Goal: Task Accomplishment & Management: Use online tool/utility

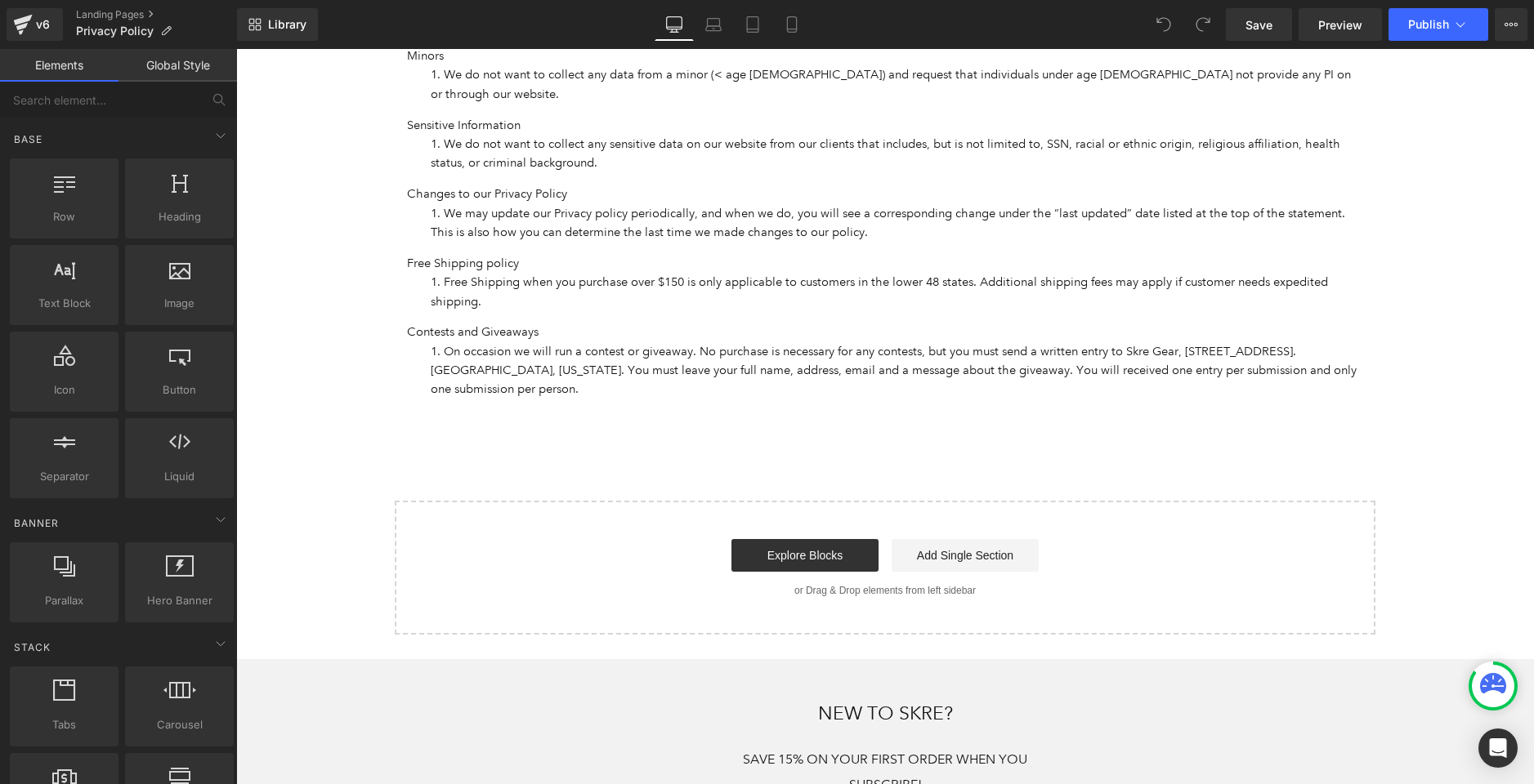
scroll to position [1014, 0]
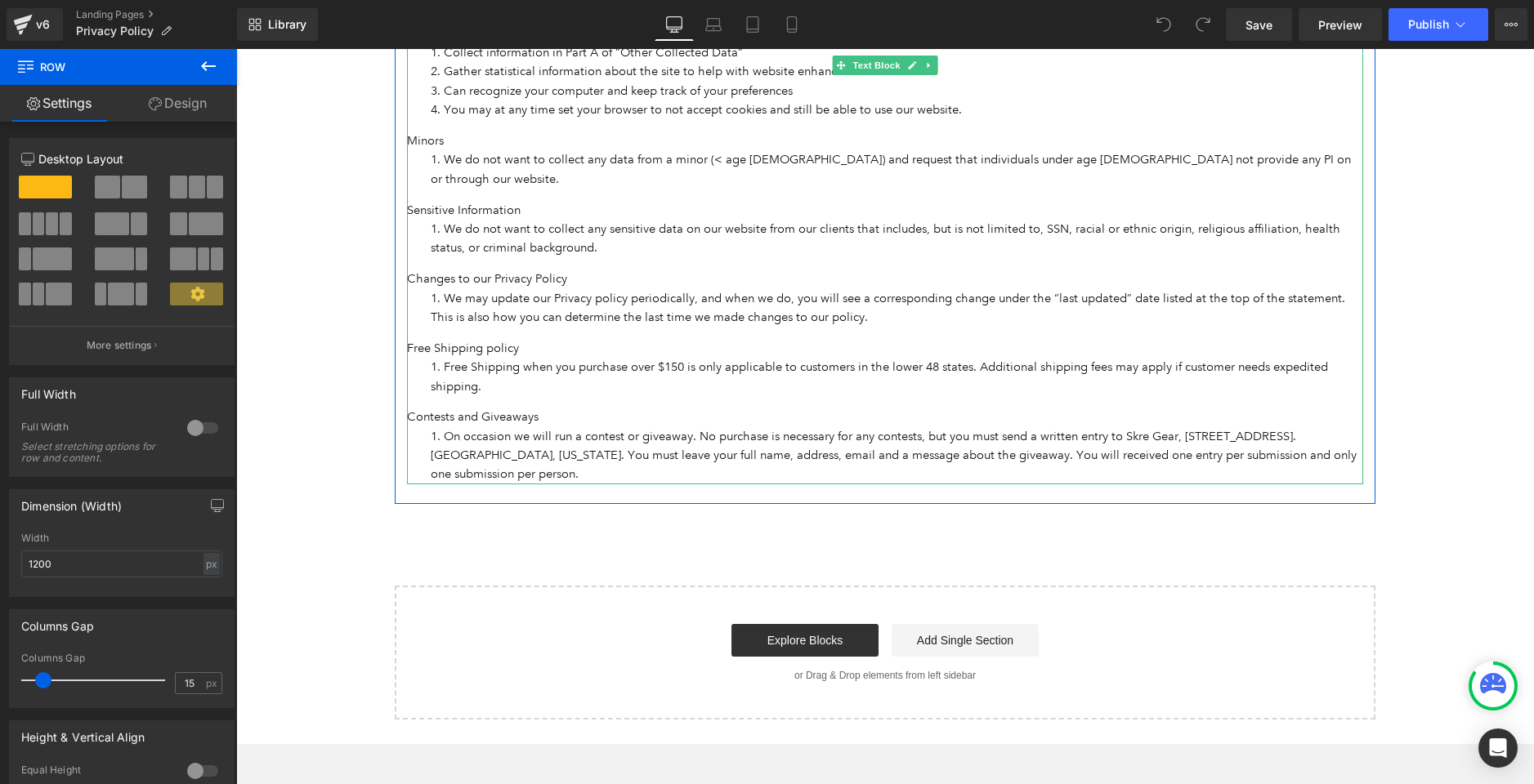
click at [1347, 427] on li "On occasion we will run a contest or giveaway. No purchase is necessary for any…" at bounding box center [897, 456] width 933 height 57
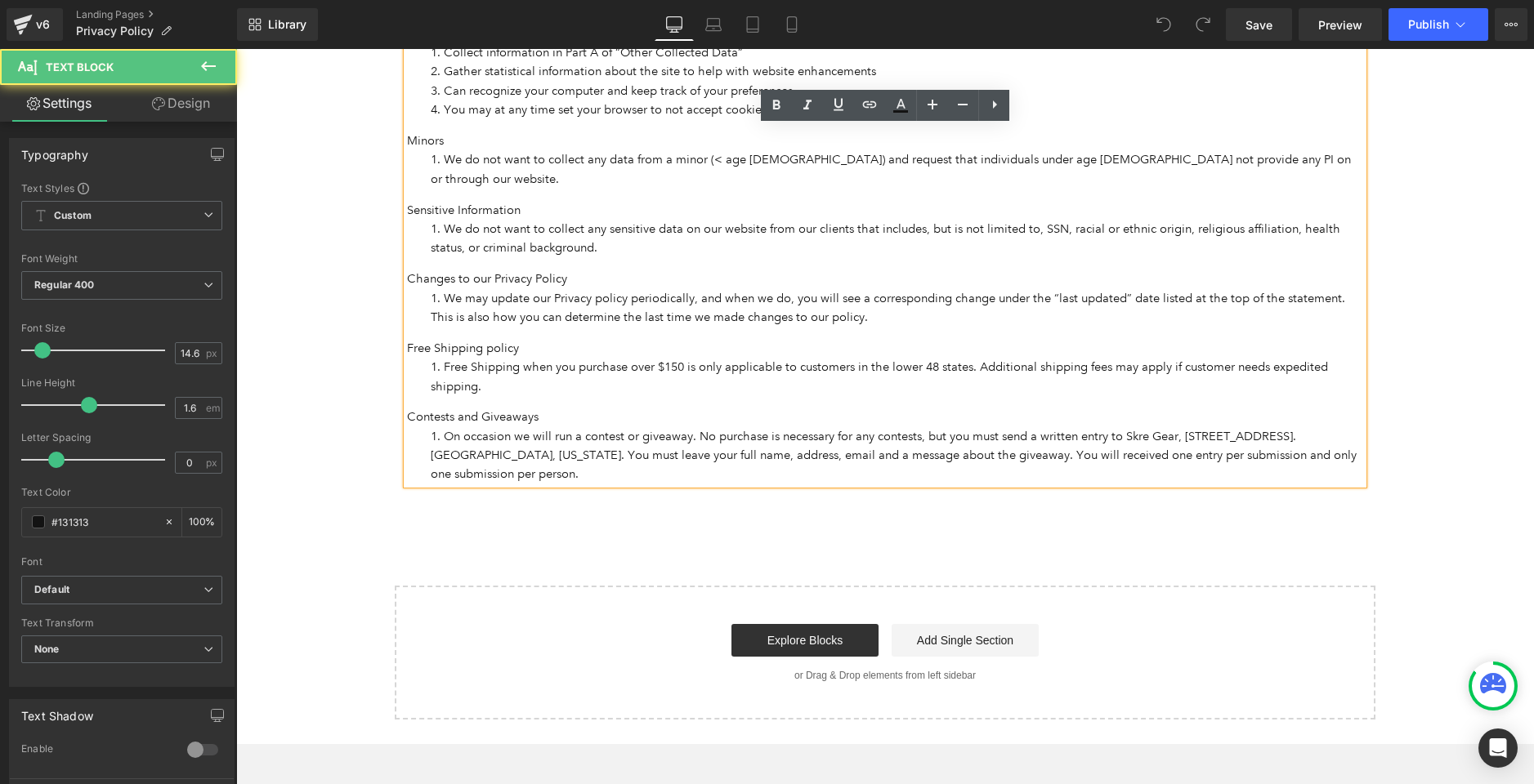
click at [1349, 427] on li "On occasion we will run a contest or giveaway. No purchase is necessary for any…" at bounding box center [897, 456] width 933 height 57
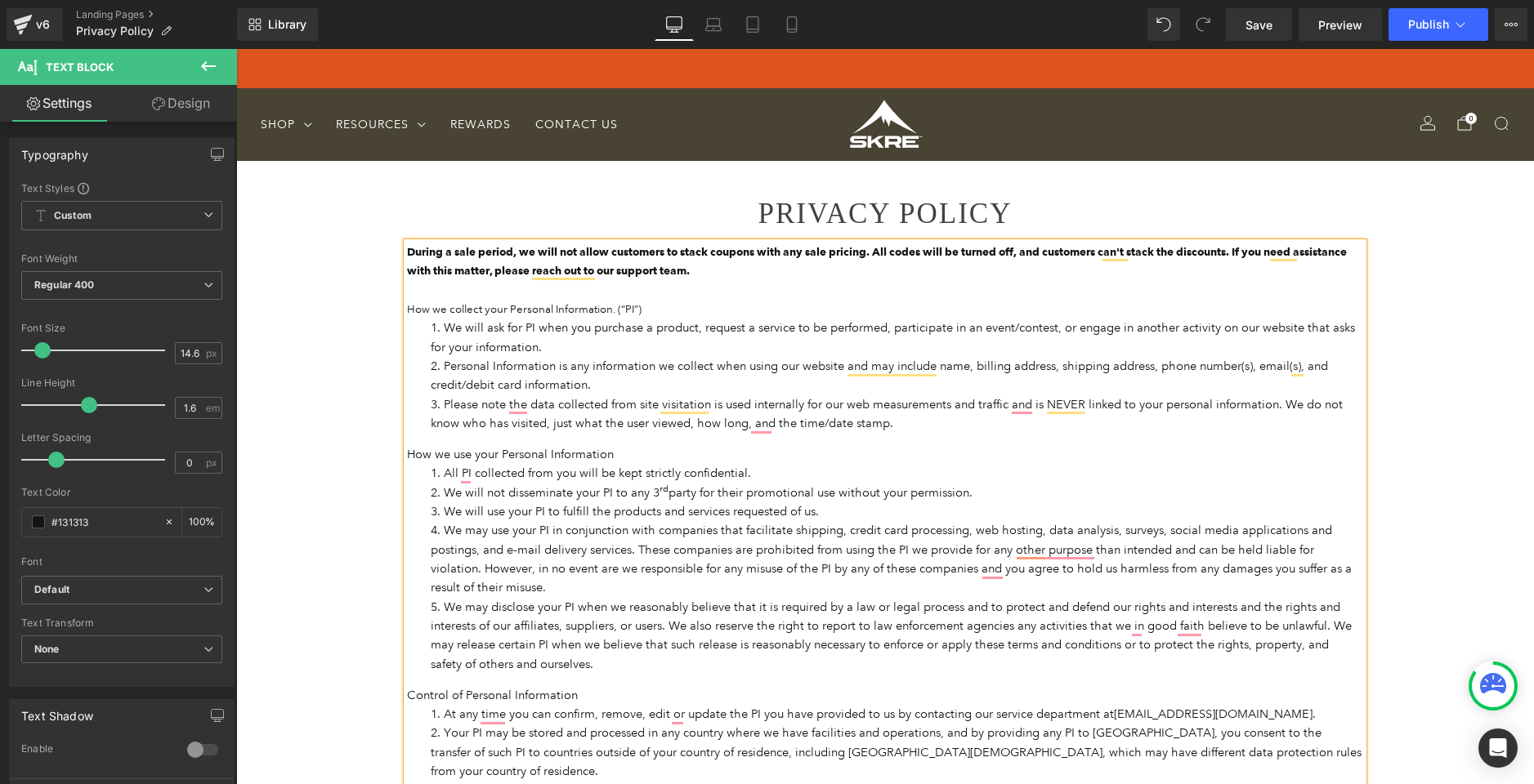
scroll to position [980, 0]
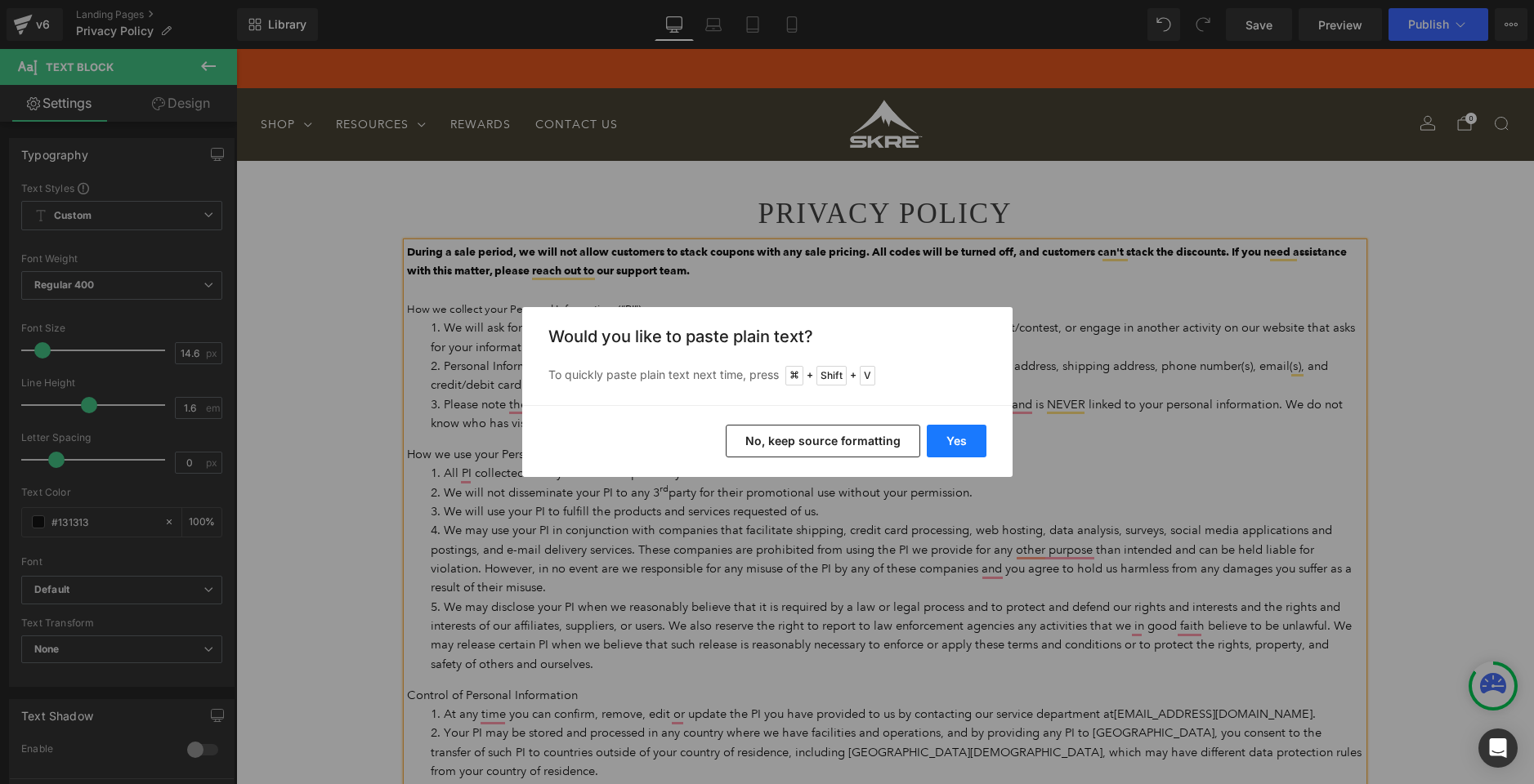
click at [971, 441] on button "Yes" at bounding box center [956, 441] width 59 height 33
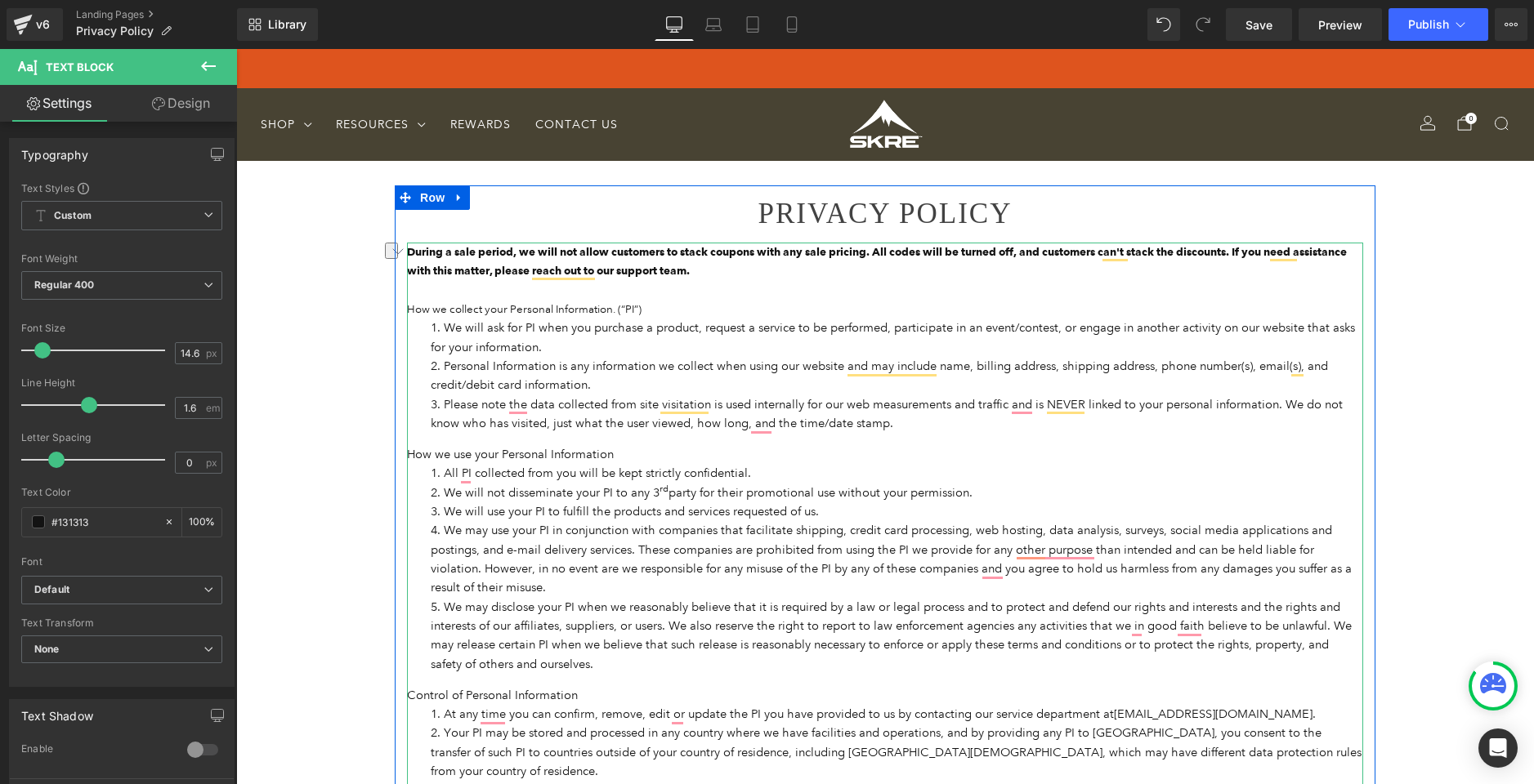
drag, startPoint x: 603, startPoint y: 481, endPoint x: 411, endPoint y: 479, distance: 192.0
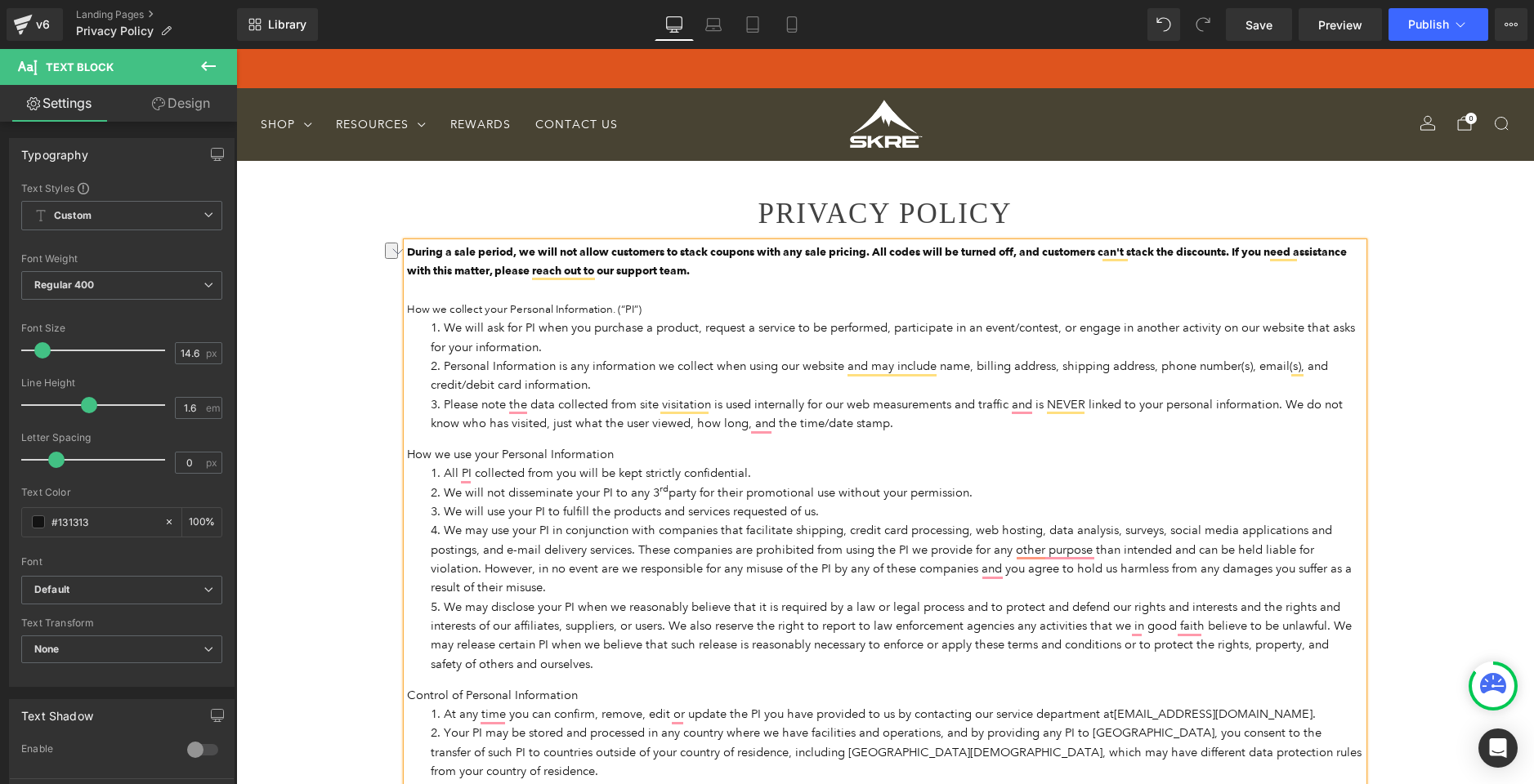
drag, startPoint x: 532, startPoint y: 486, endPoint x: 568, endPoint y: 481, distance: 36.3
drag, startPoint x: 580, startPoint y: 483, endPoint x: 435, endPoint y: 460, distance: 146.8
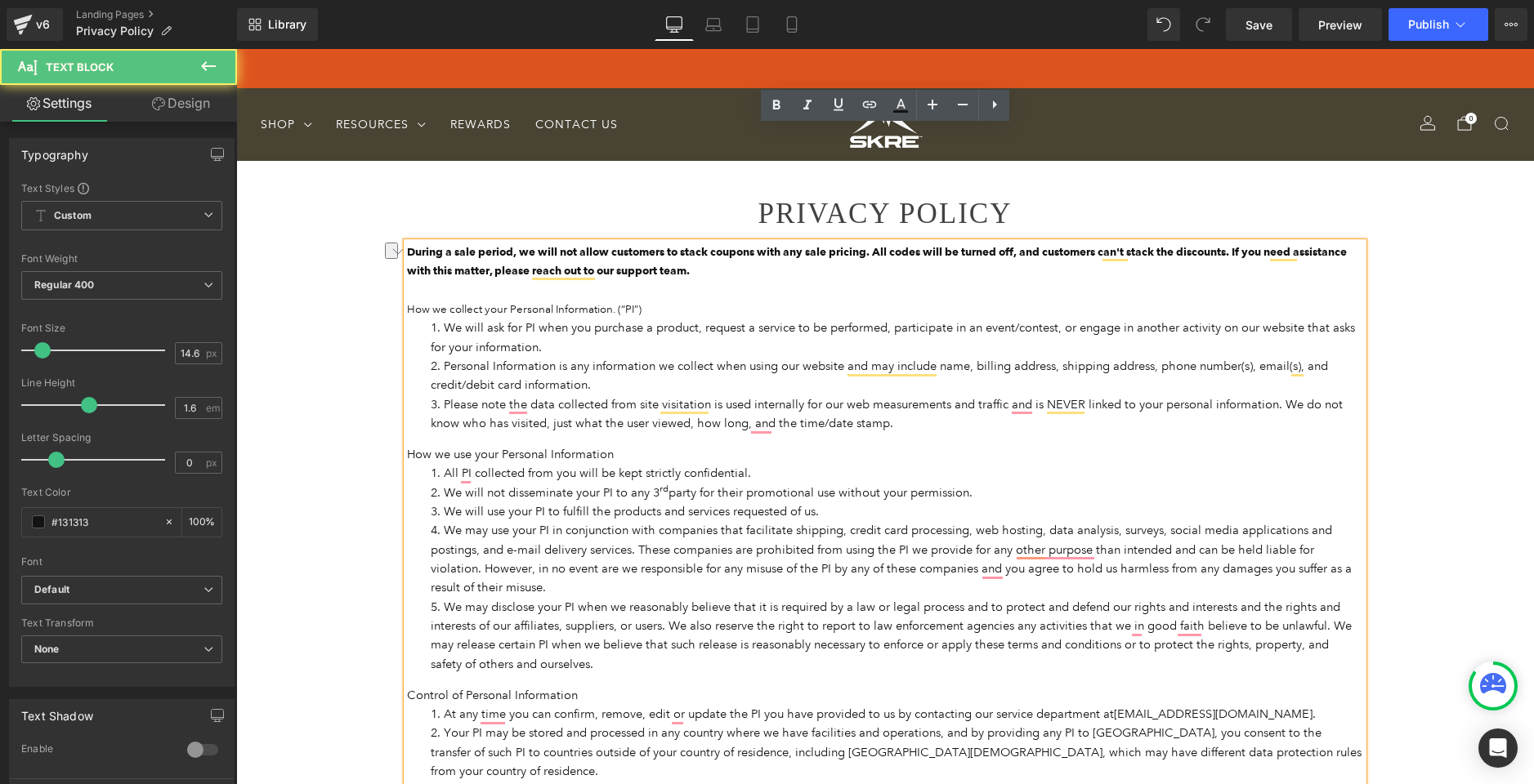
drag, startPoint x: 570, startPoint y: 477, endPoint x: 582, endPoint y: 480, distance: 12.4
drag, startPoint x: 586, startPoint y: 483, endPoint x: 389, endPoint y: 483, distance: 197.0
click at [782, 109] on icon at bounding box center [776, 104] width 19 height 19
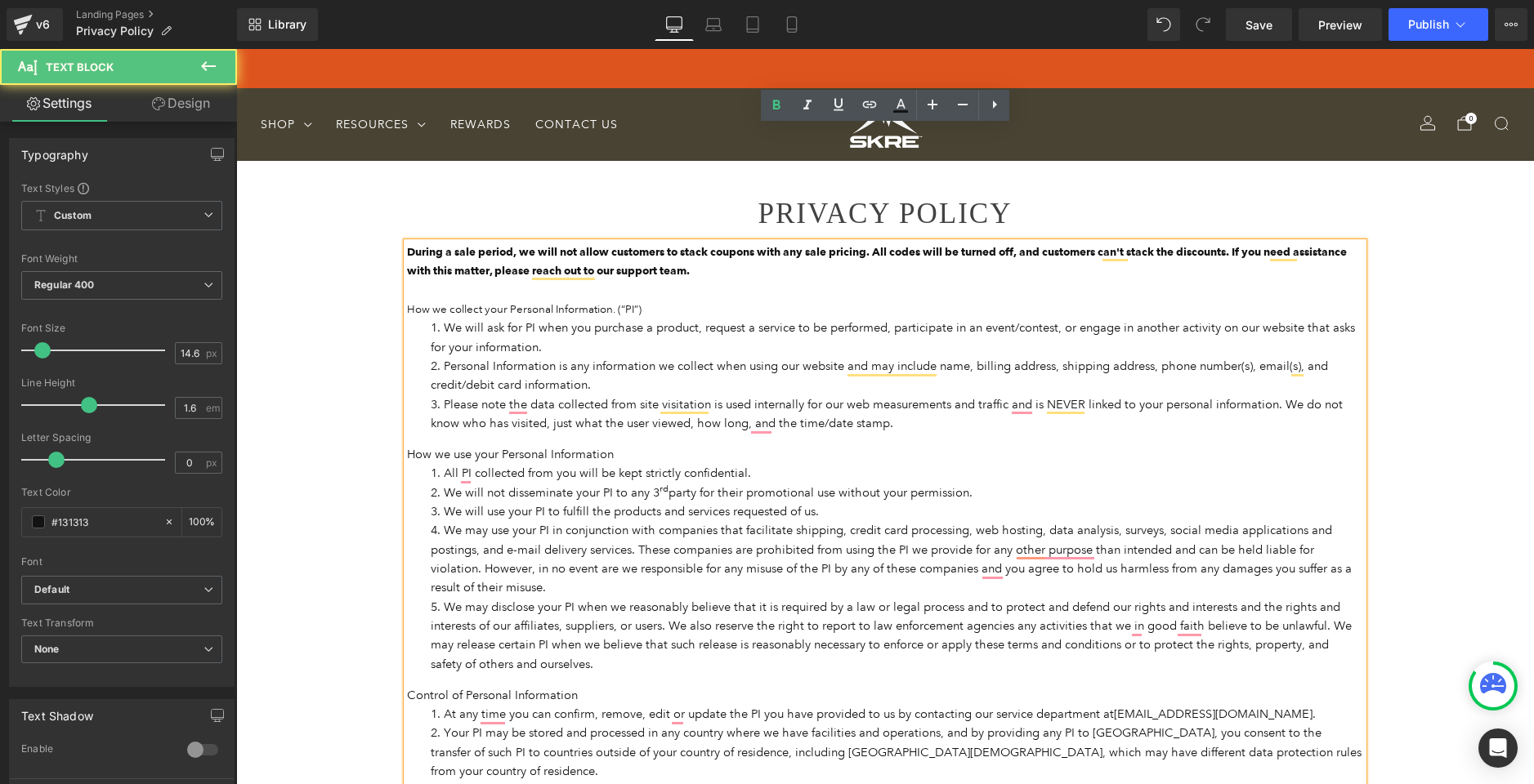
drag, startPoint x: 439, startPoint y: 483, endPoint x: 443, endPoint y: 496, distance: 13.6
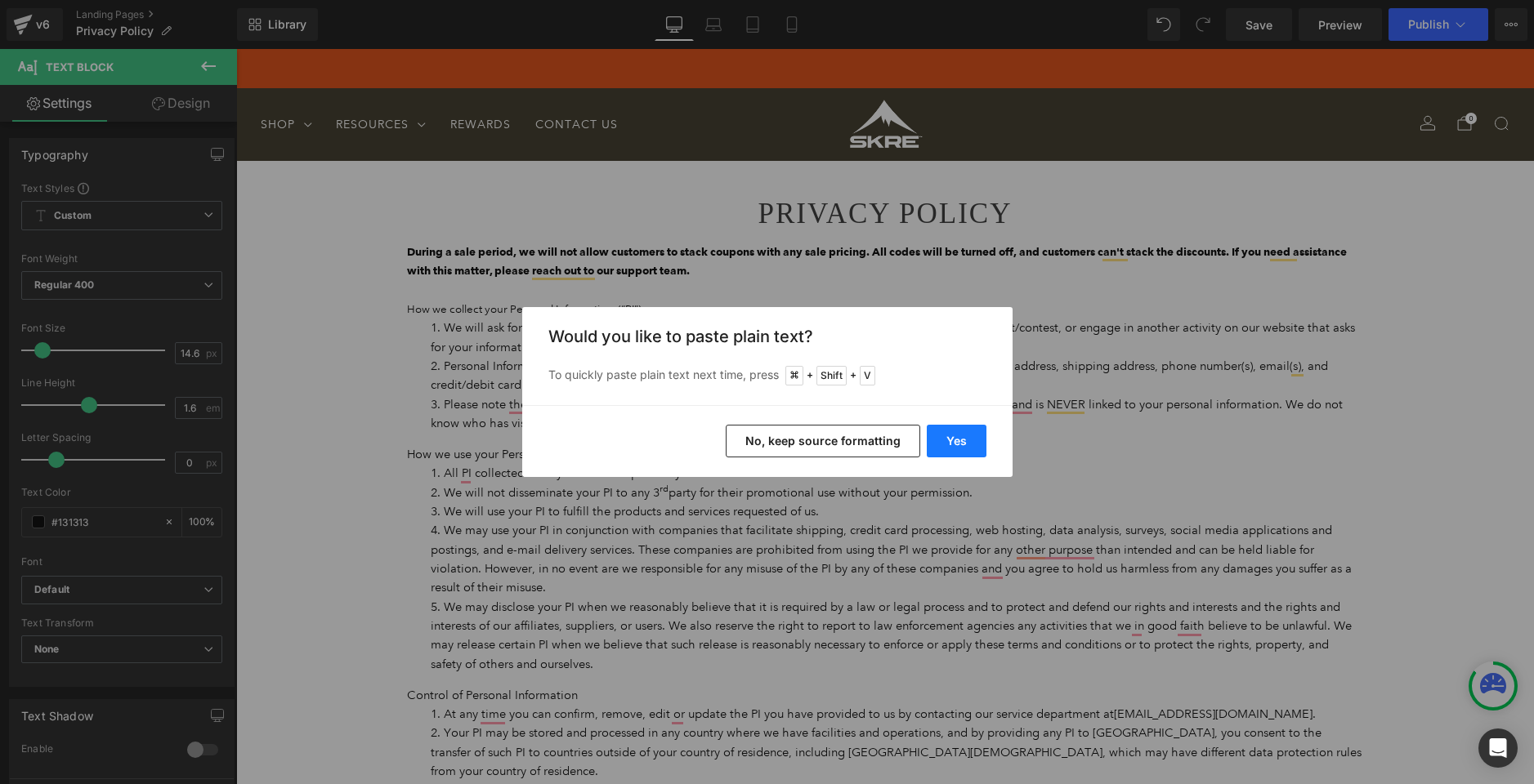
click at [954, 446] on button "Yes" at bounding box center [956, 441] width 59 height 33
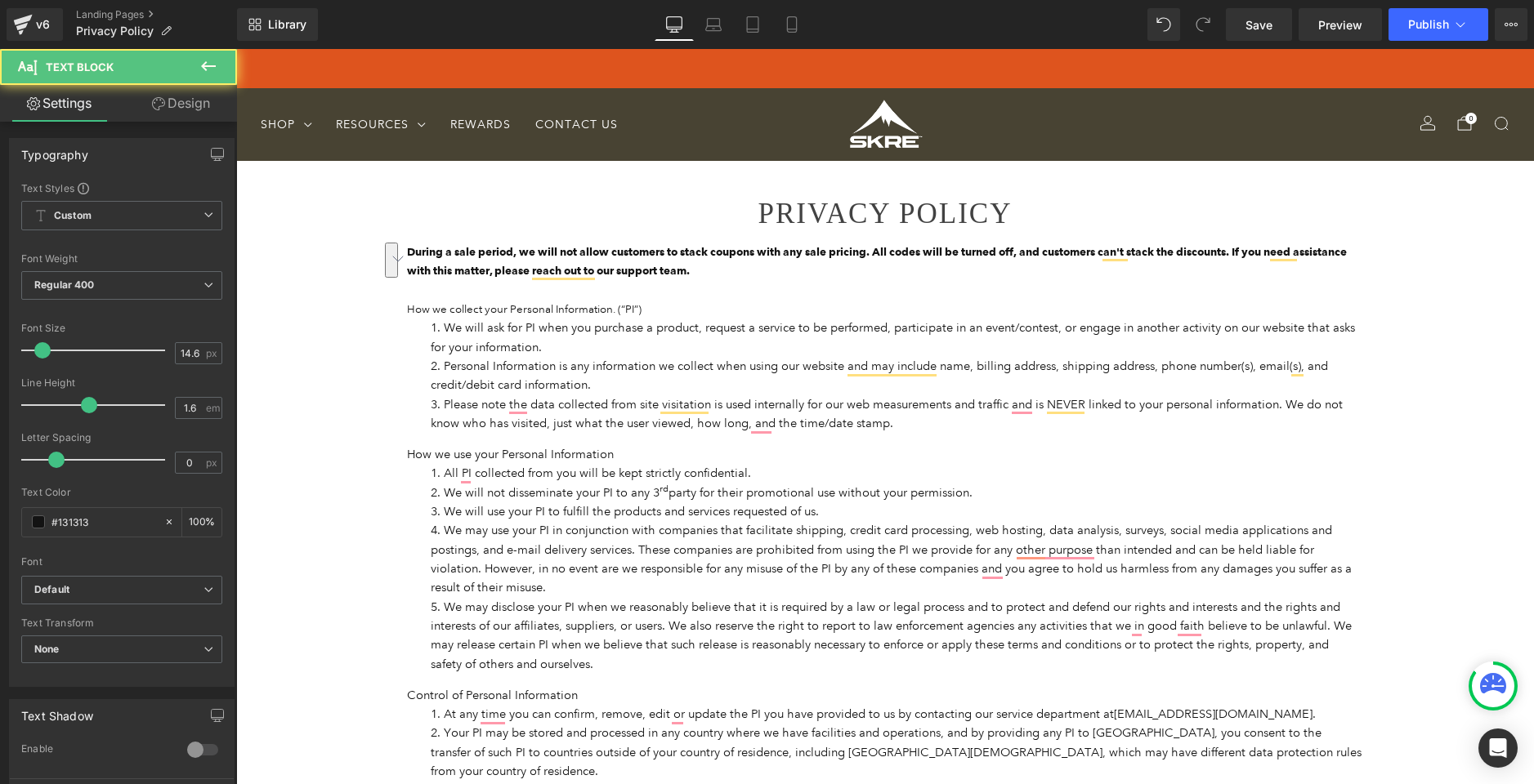
drag, startPoint x: 764, startPoint y: 524, endPoint x: 556, endPoint y: 423, distance: 231.2
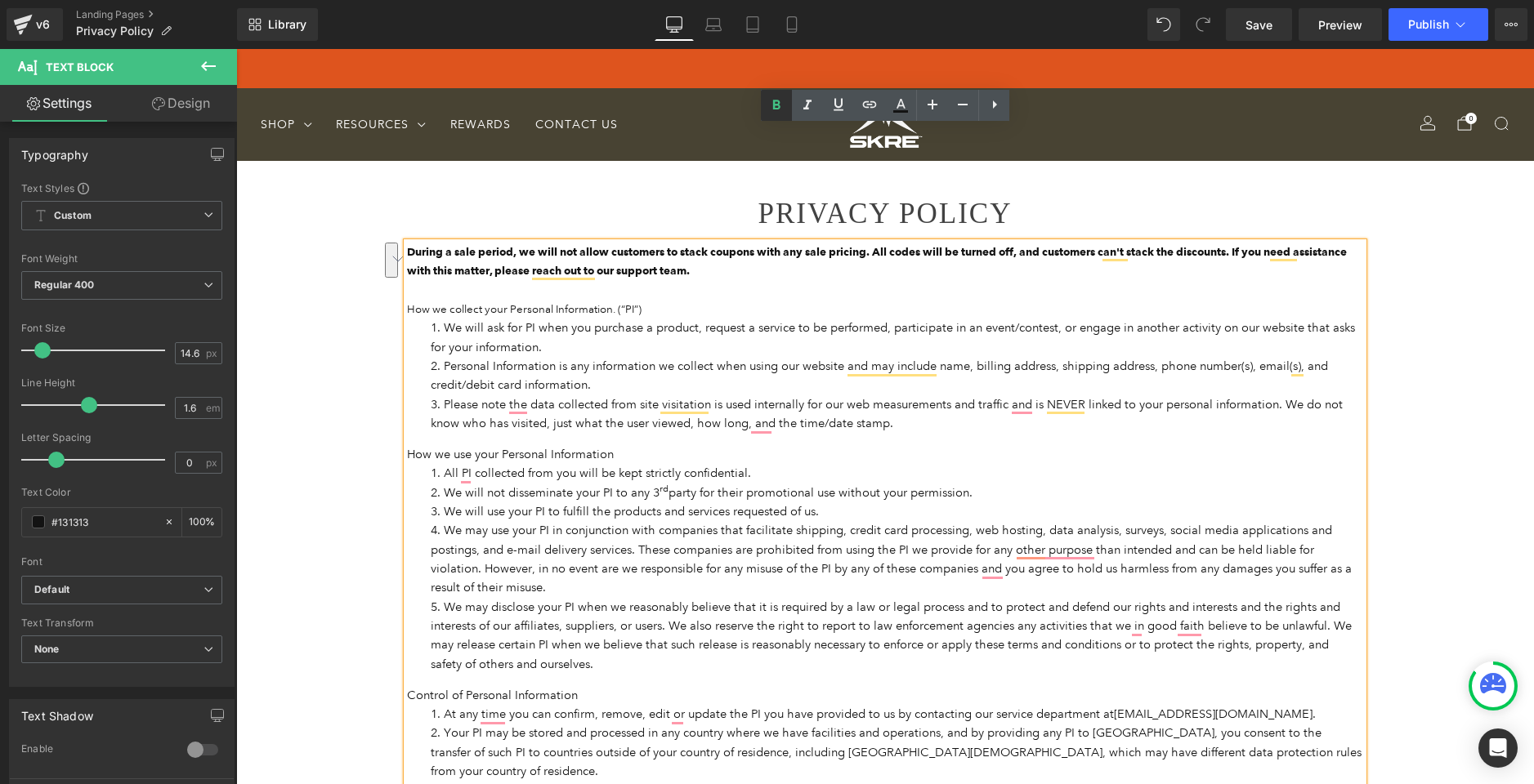
click at [785, 102] on icon at bounding box center [776, 104] width 19 height 19
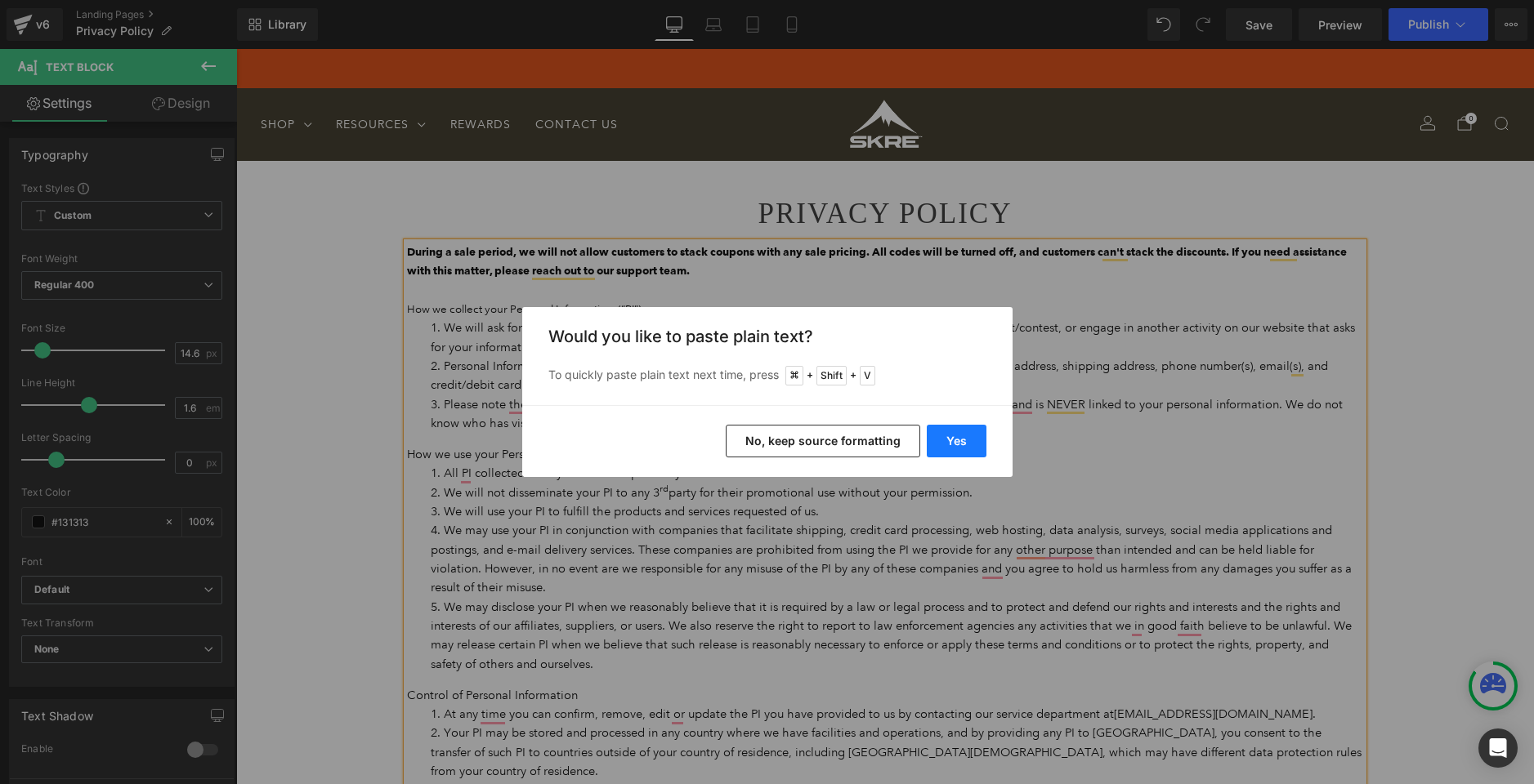
click at [975, 448] on button "Yes" at bounding box center [956, 441] width 59 height 33
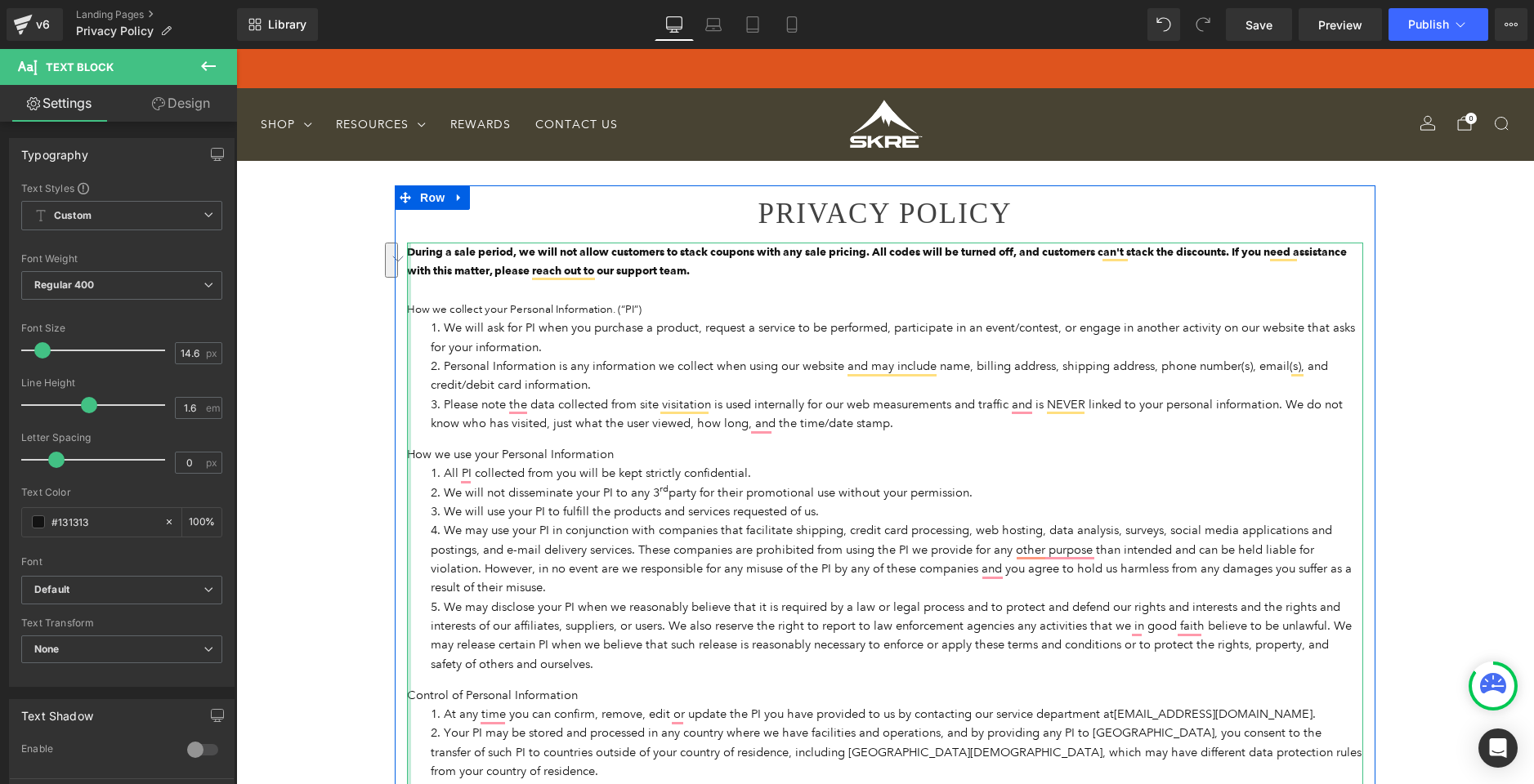
drag, startPoint x: 663, startPoint y: 599, endPoint x: 422, endPoint y: 577, distance: 242.0
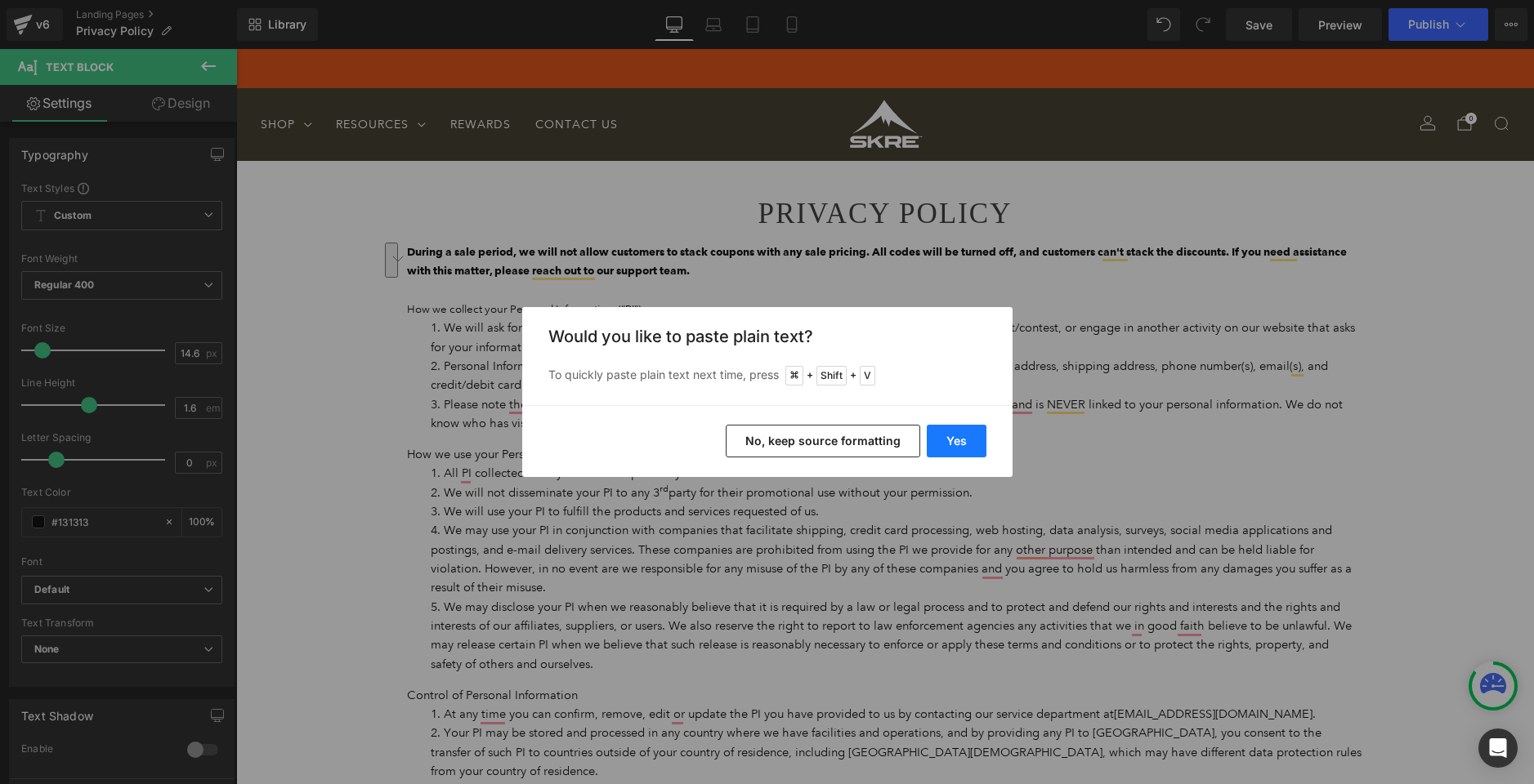
click at [970, 434] on button "Yes" at bounding box center [956, 441] width 59 height 33
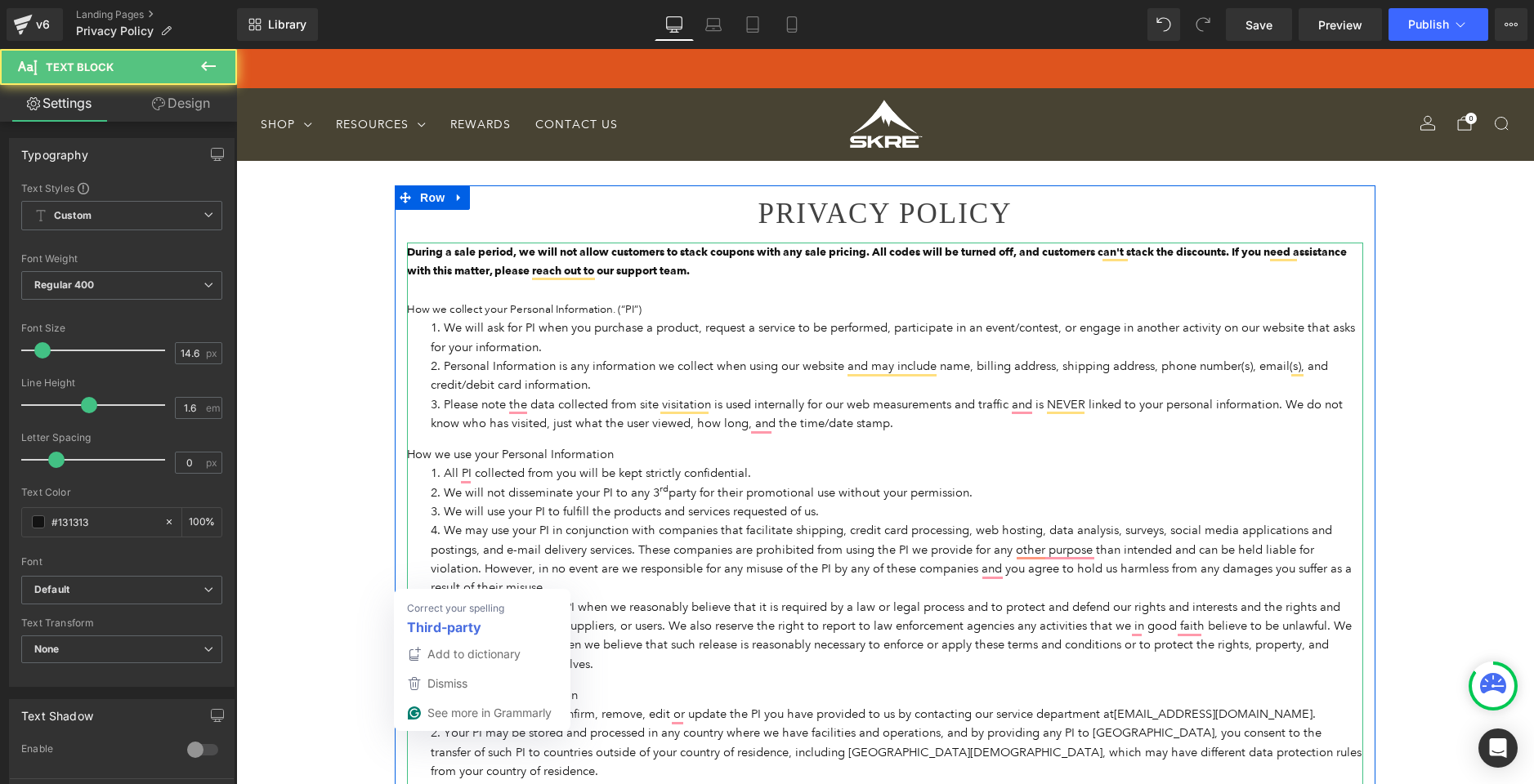
drag, startPoint x: 417, startPoint y: 577, endPoint x: 438, endPoint y: 585, distance: 22.5
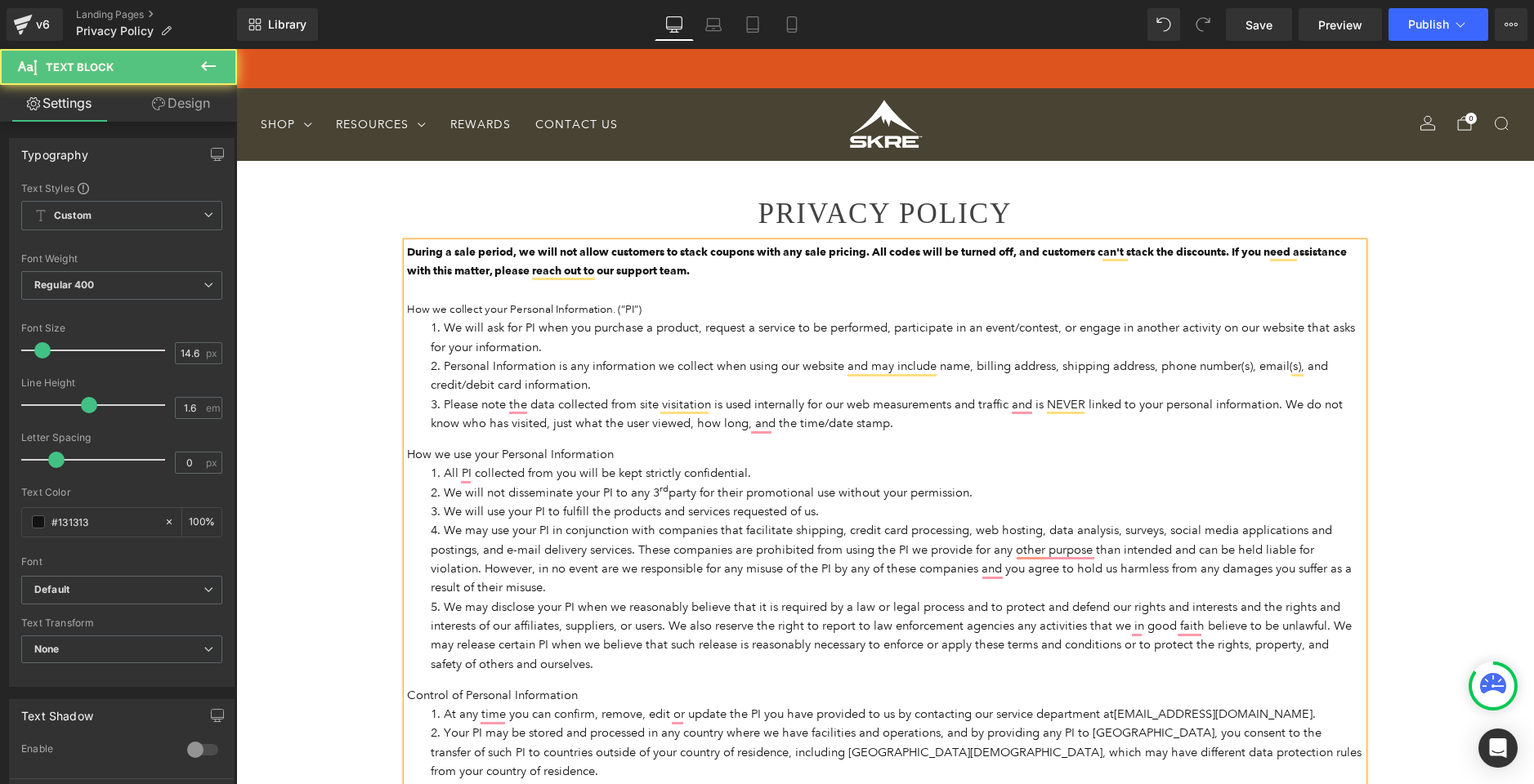
drag, startPoint x: 555, startPoint y: 578, endPoint x: 404, endPoint y: 579, distance: 151.0
drag, startPoint x: 409, startPoint y: 577, endPoint x: 554, endPoint y: 541, distance: 149.4
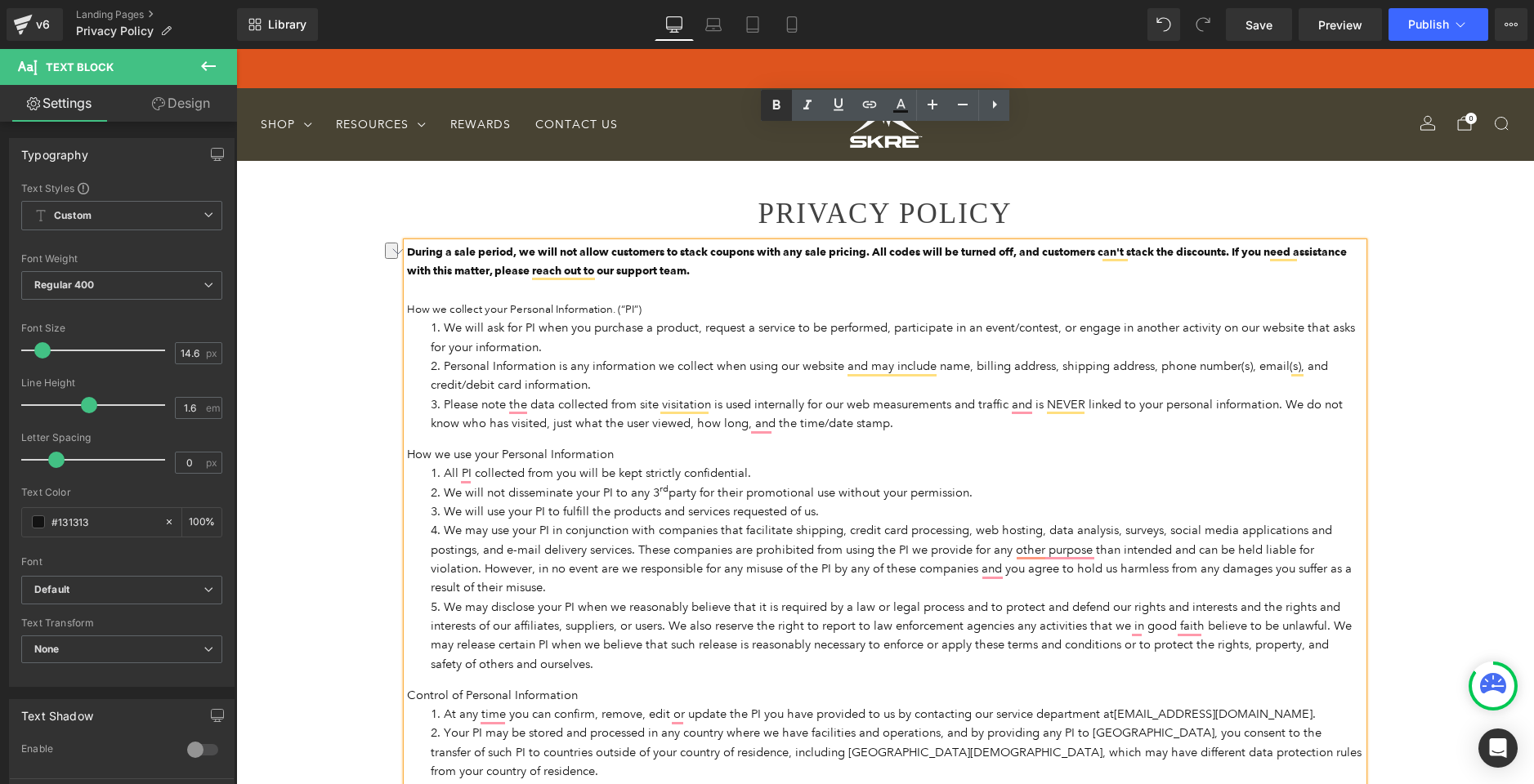
click at [783, 109] on icon at bounding box center [776, 104] width 19 height 19
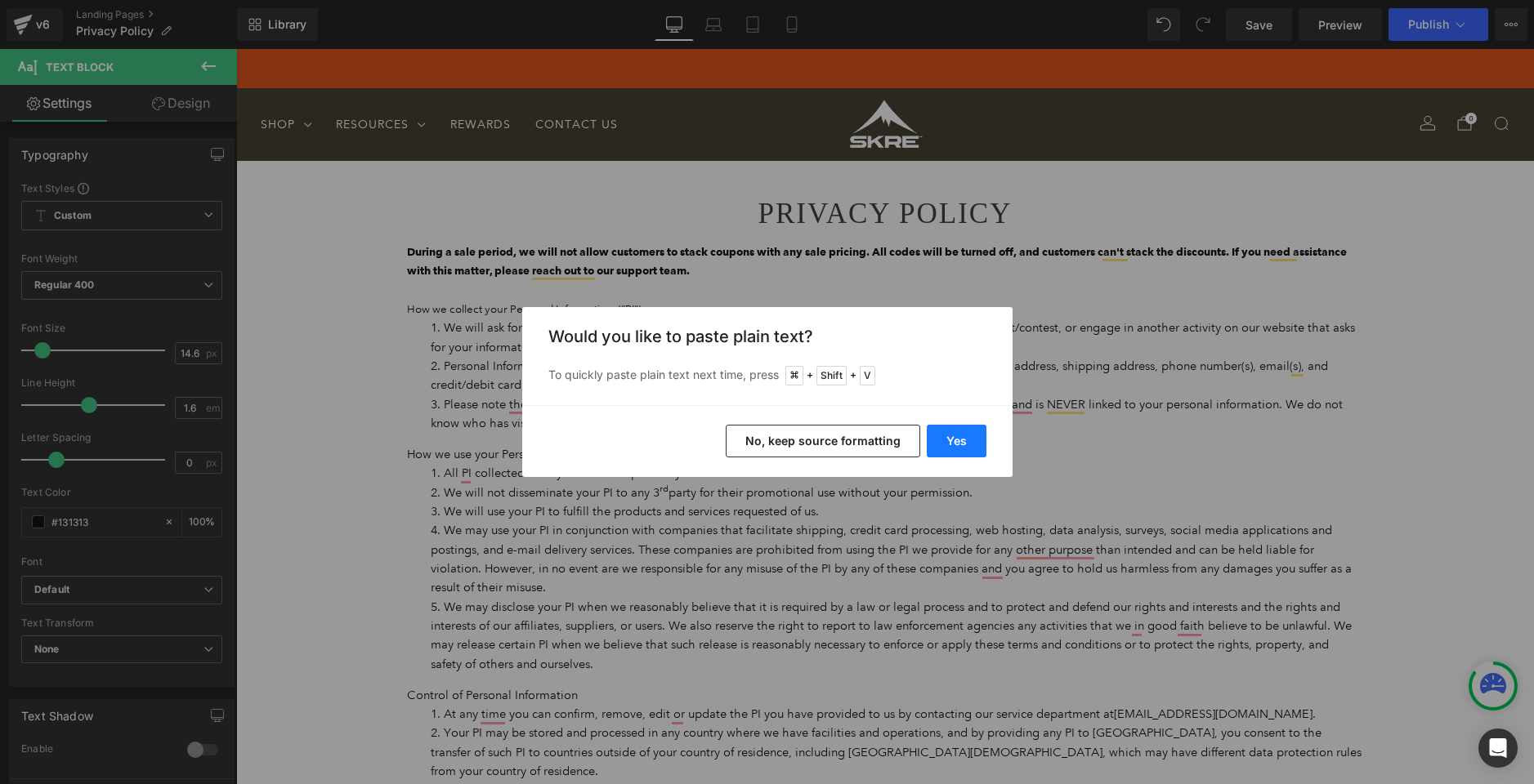
click at [973, 446] on button "Yes" at bounding box center [956, 441] width 59 height 33
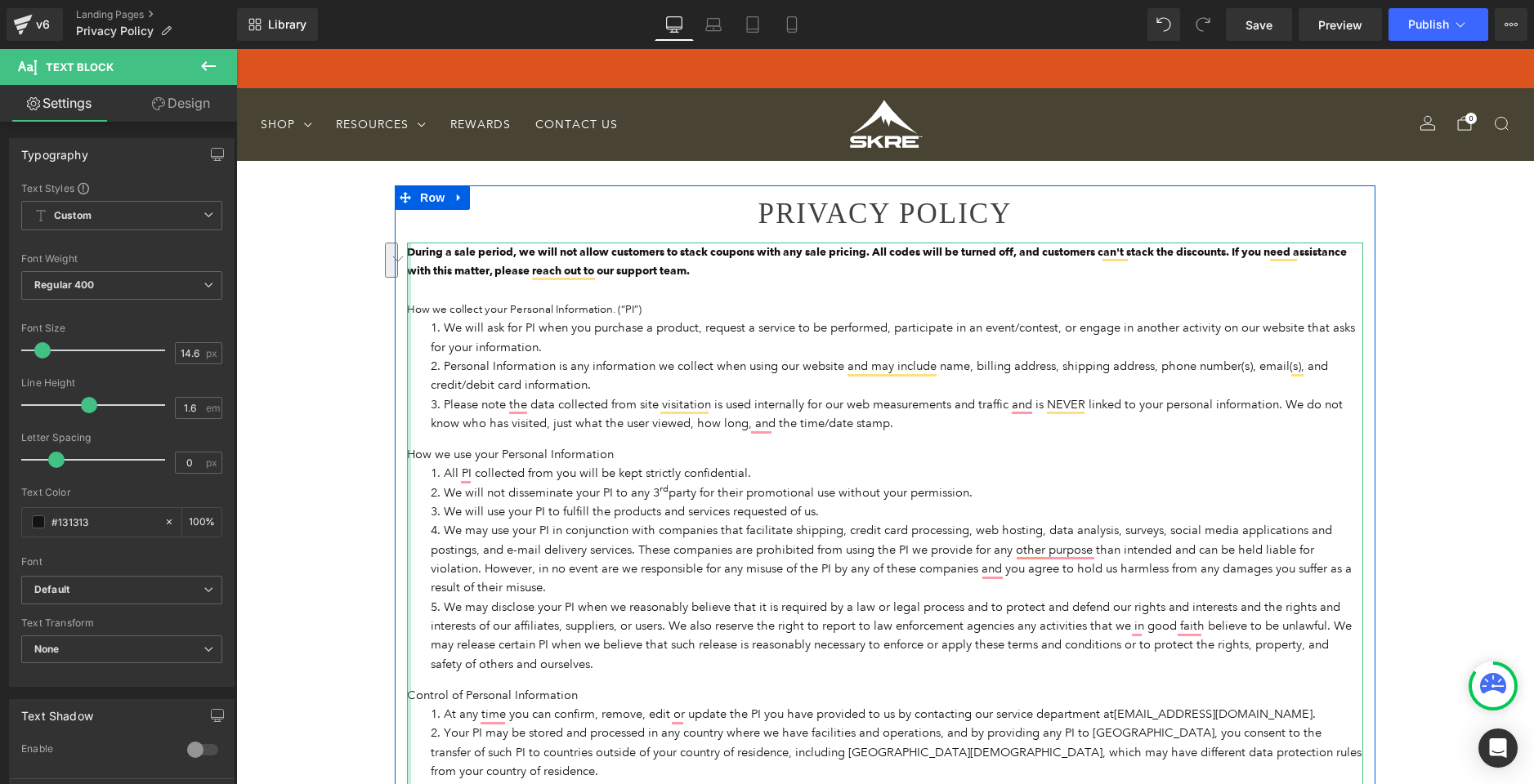
drag, startPoint x: 1278, startPoint y: 615, endPoint x: 508, endPoint y: 493, distance: 779.6
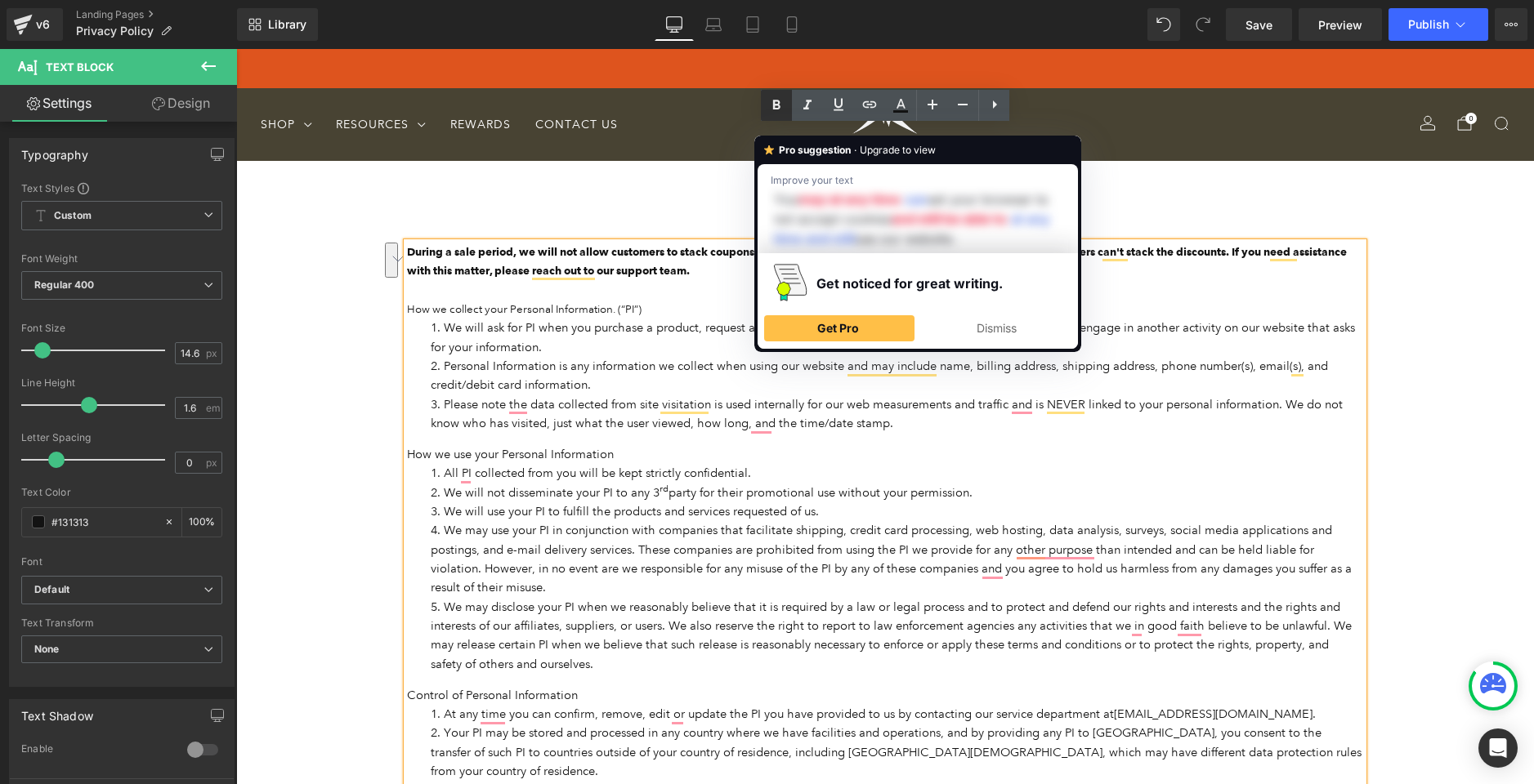
click at [778, 105] on icon at bounding box center [777, 104] width 8 height 10
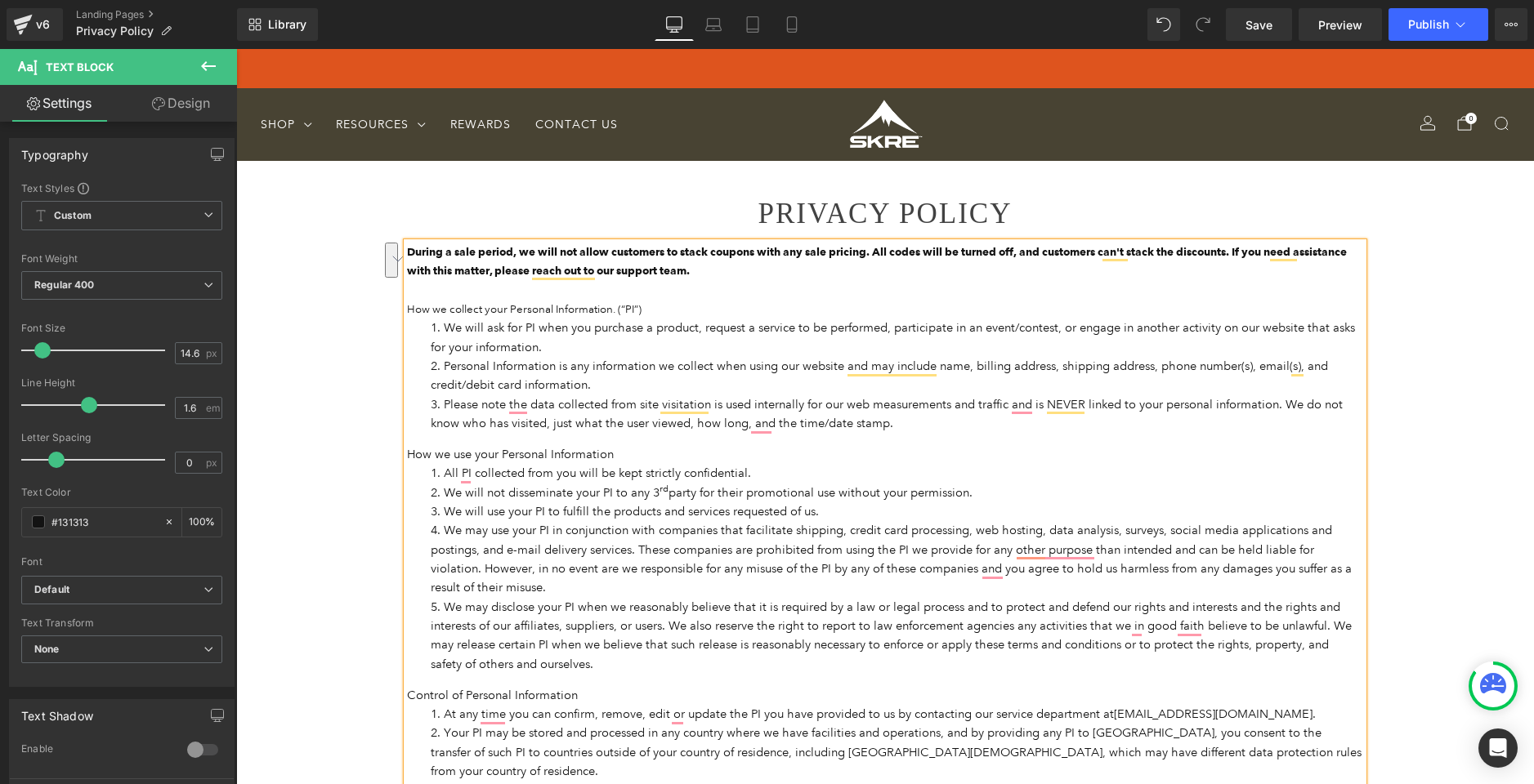
drag, startPoint x: 1198, startPoint y: 617, endPoint x: 408, endPoint y: 600, distance: 790.2
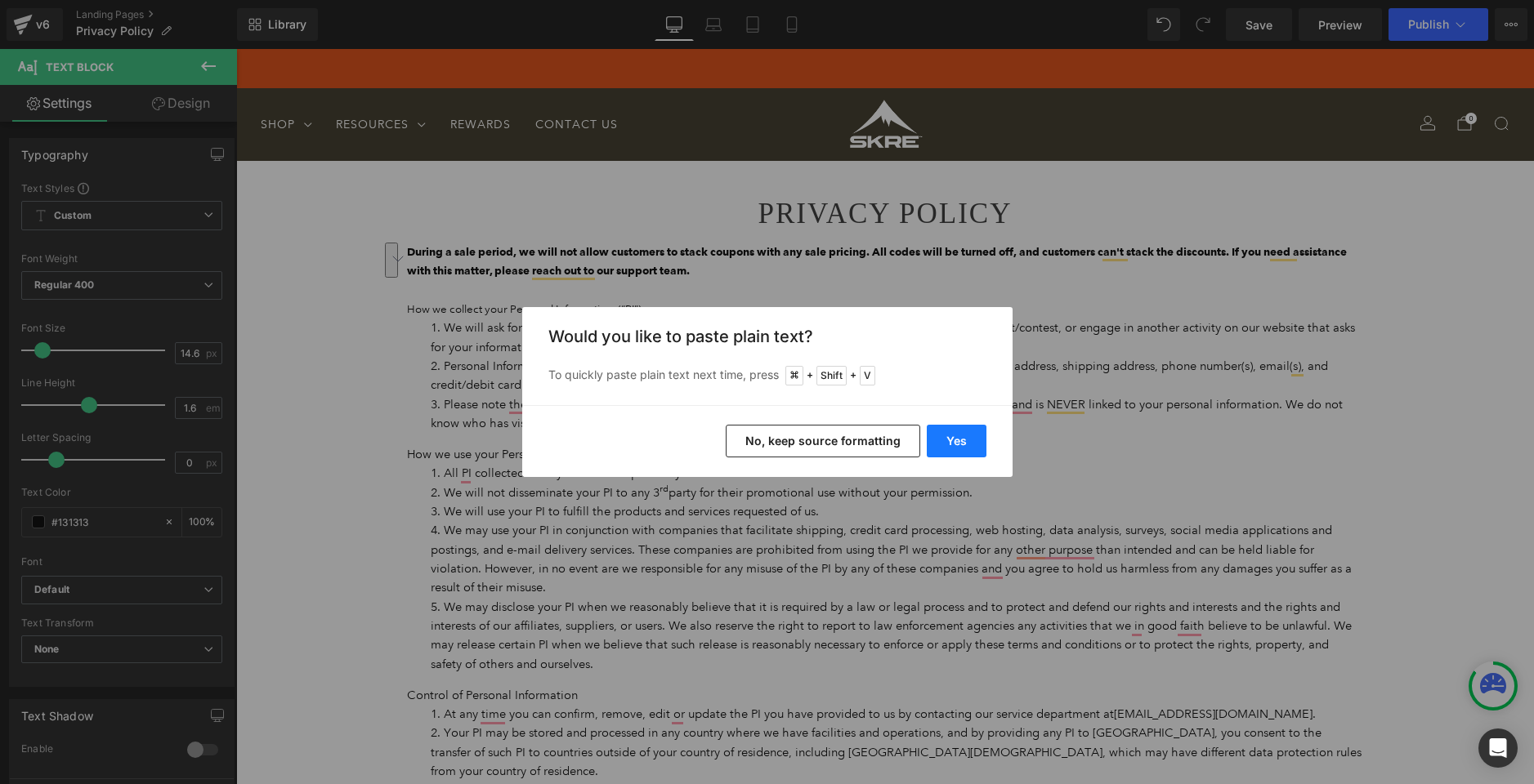
click at [951, 442] on button "Yes" at bounding box center [956, 441] width 59 height 33
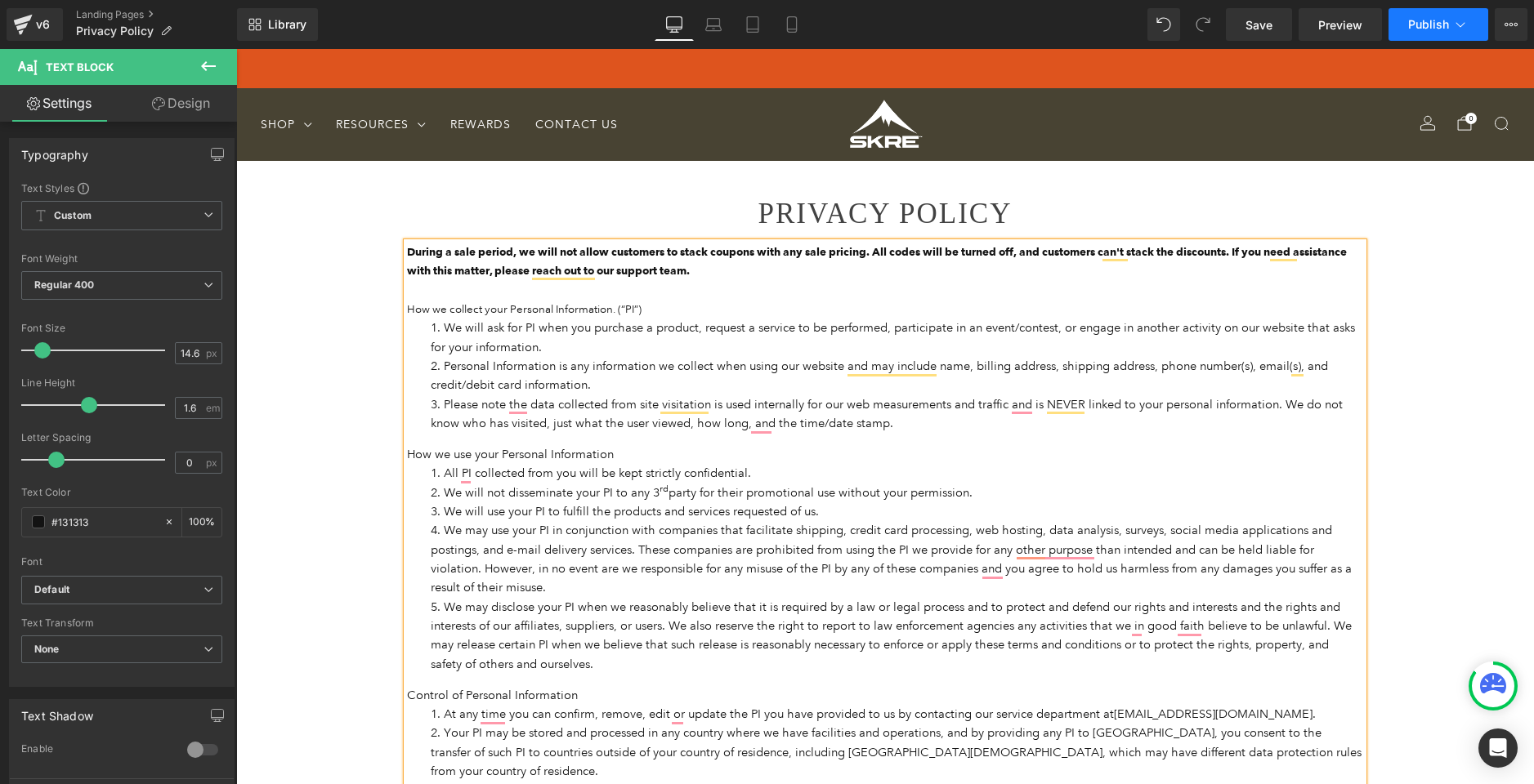
click at [1436, 33] on button "Publish" at bounding box center [1438, 24] width 99 height 33
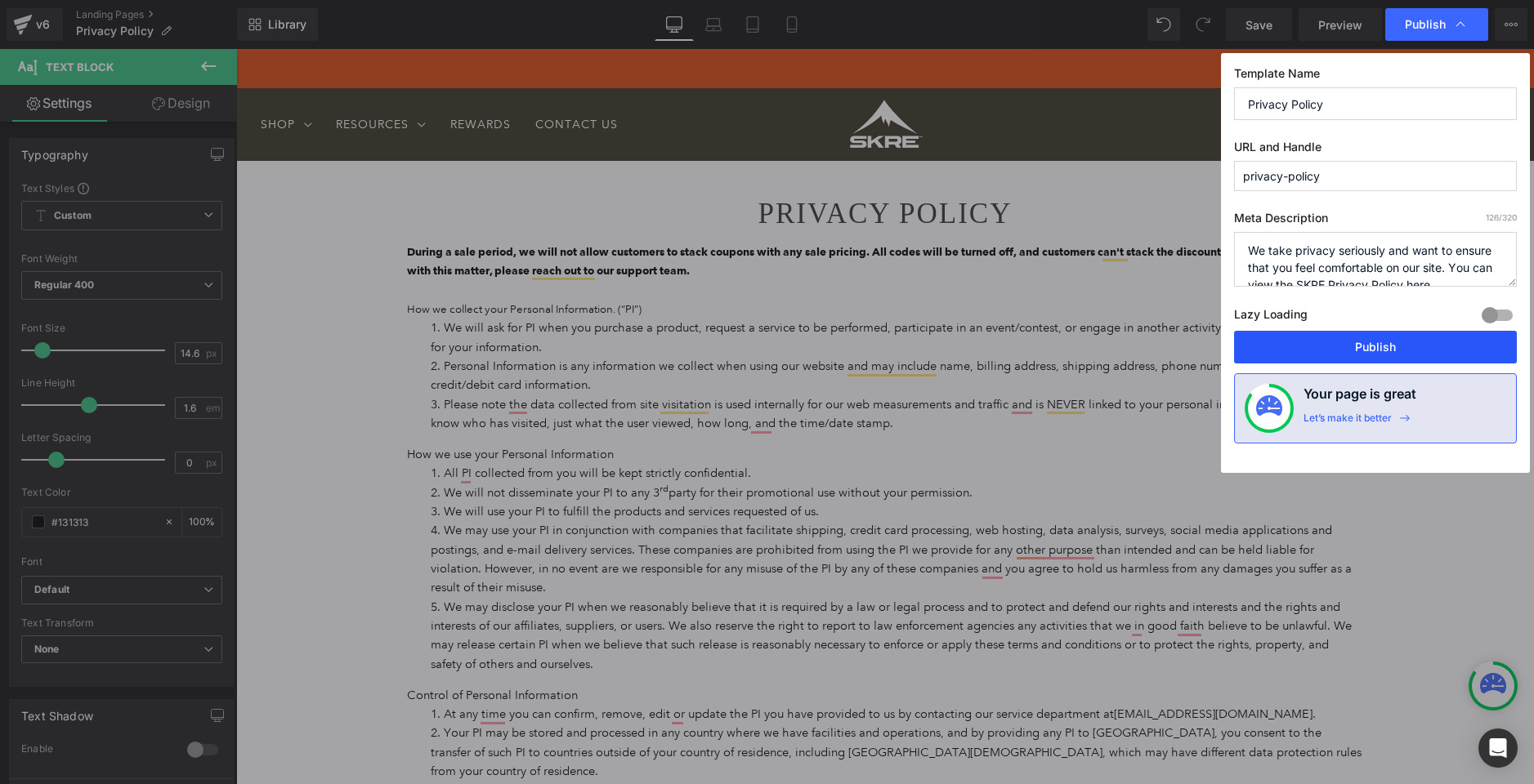
drag, startPoint x: 1376, startPoint y: 348, endPoint x: 1140, endPoint y: 299, distance: 241.0
click at [1376, 348] on button "Publish" at bounding box center [1375, 346] width 283 height 33
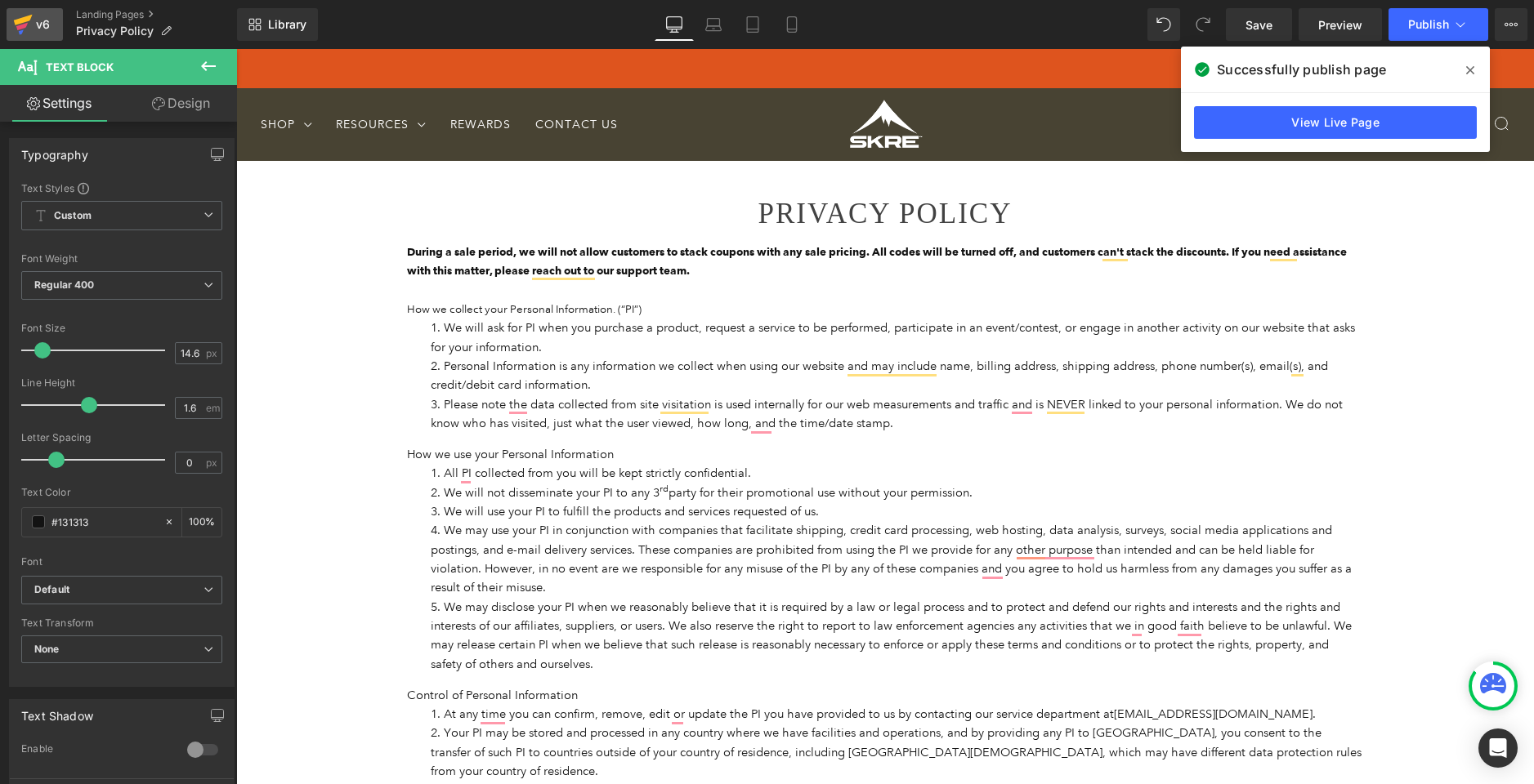
click at [45, 26] on div "v6" at bounding box center [43, 24] width 20 height 21
